Goal: Navigation & Orientation: Go to known website

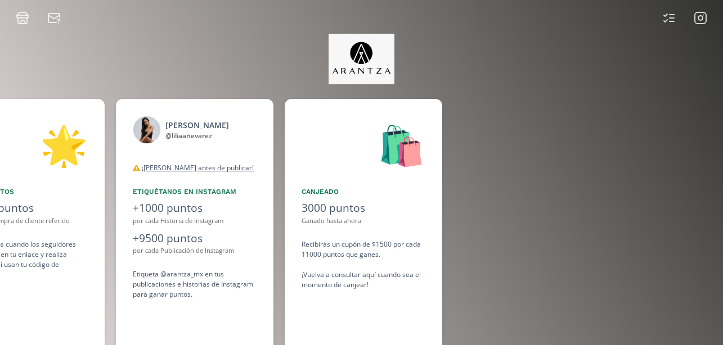
scroll to position [0, 844]
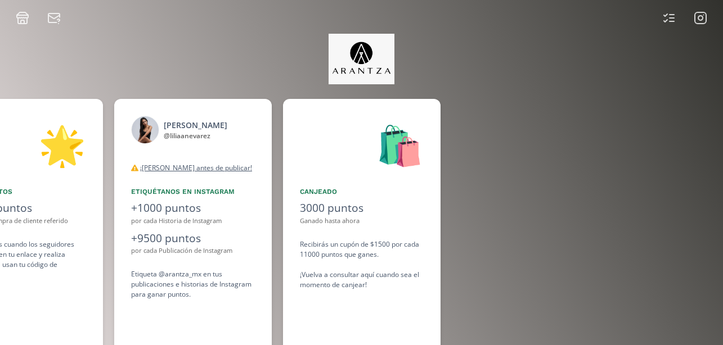
click at [696, 22] on icon at bounding box center [700, 17] width 13 height 13
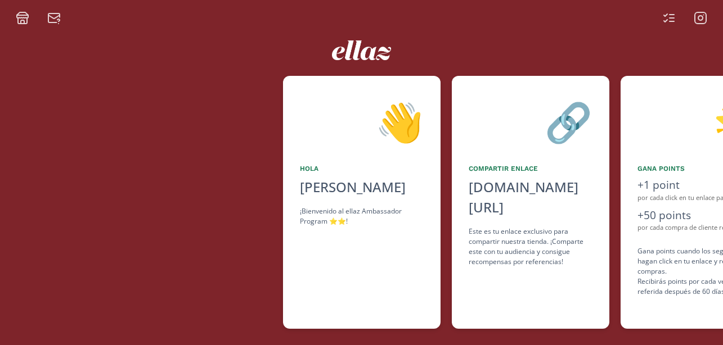
scroll to position [0, 675]
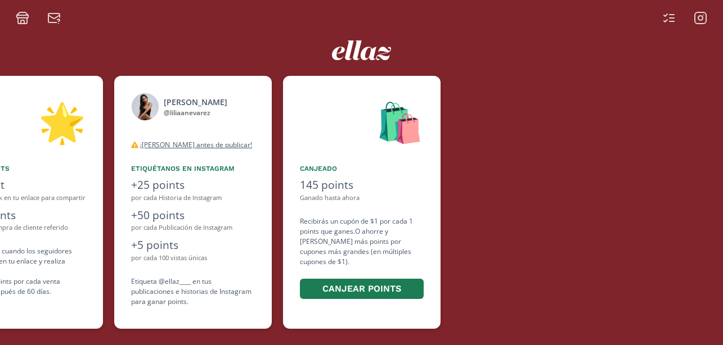
click at [696, 16] on icon at bounding box center [700, 17] width 13 height 13
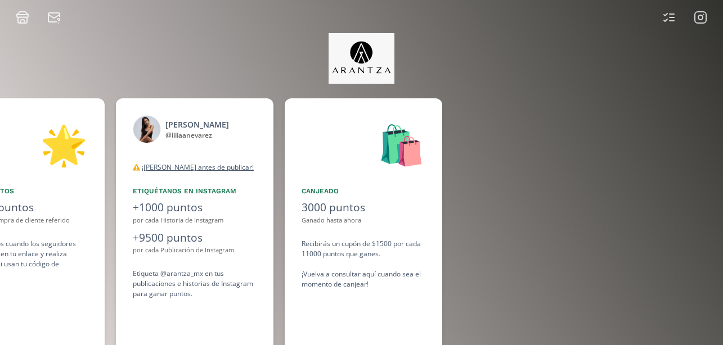
scroll to position [0, 844]
